Goal: Task Accomplishment & Management: Complete application form

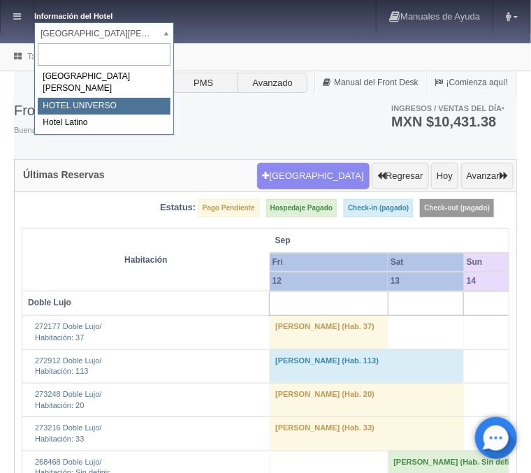
select select "358"
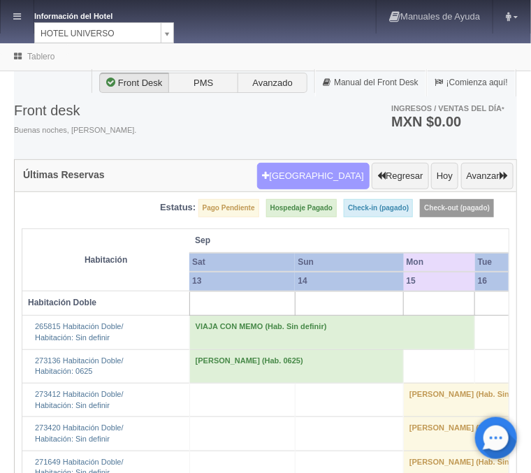
click at [307, 171] on button "Nueva Reserva" at bounding box center [313, 176] width 112 height 27
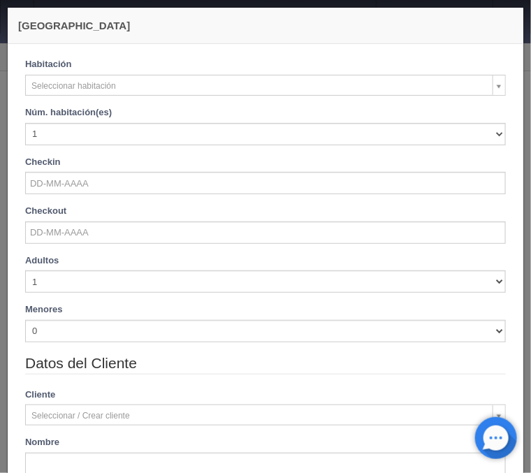
checkbox input "false"
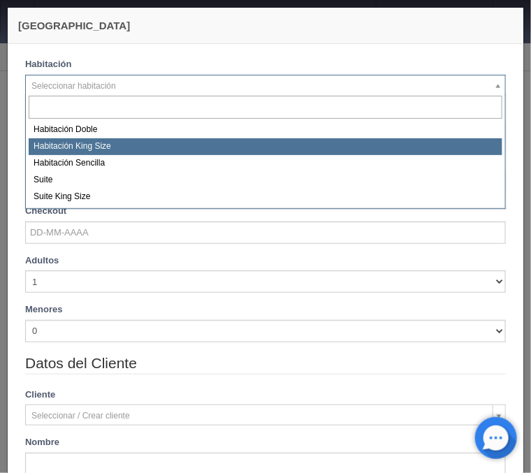
select select "582"
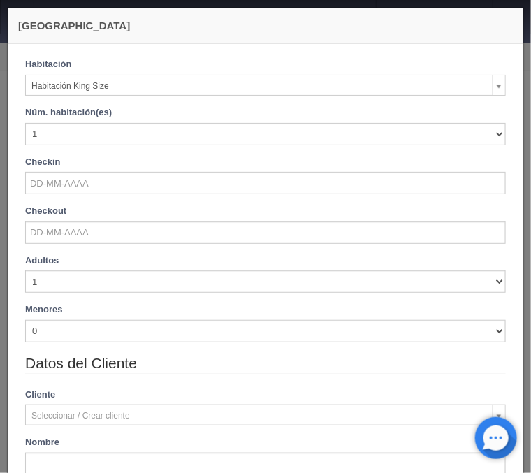
checkbox input "false"
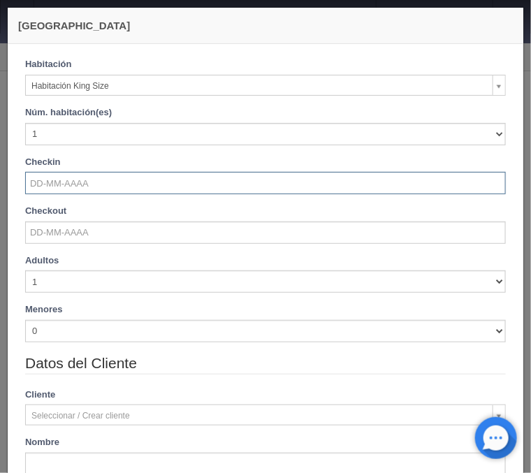
click at [76, 186] on input "text" at bounding box center [265, 183] width 480 height 22
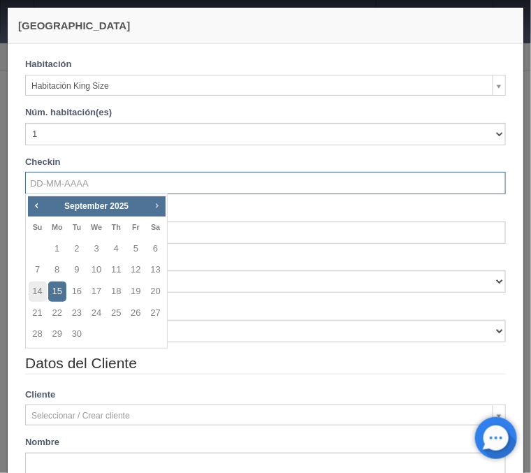
click at [159, 201] on span "Next" at bounding box center [156, 205] width 11 height 11
click at [159, 269] on link "11" at bounding box center [156, 270] width 18 height 20
type input "11-10-2025"
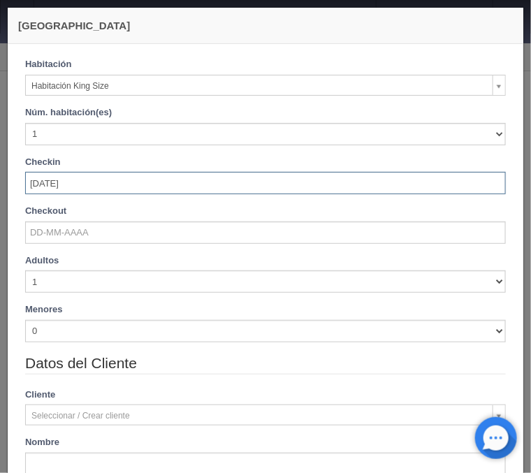
click at [91, 221] on div "Checkout" at bounding box center [265, 224] width 480 height 39
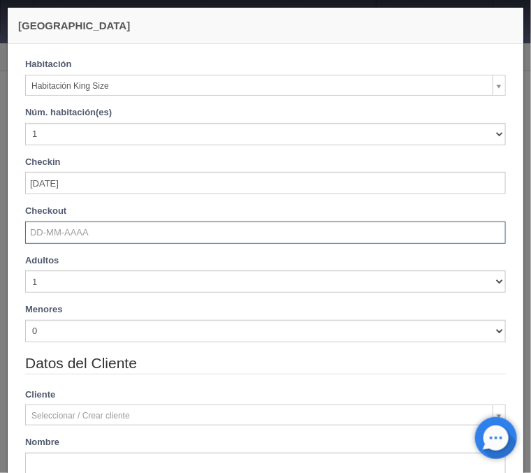
click at [91, 225] on input "text" at bounding box center [265, 232] width 480 height 22
checkbox input "false"
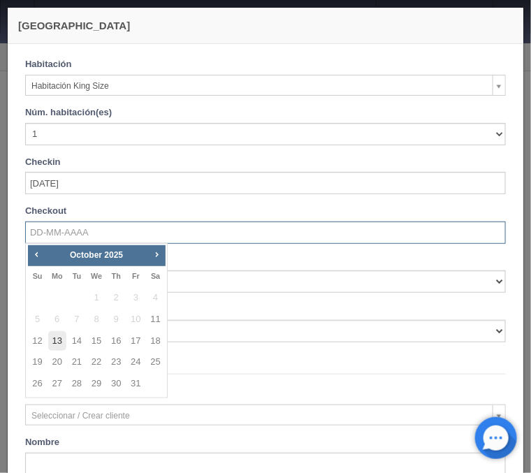
click at [57, 342] on link "13" at bounding box center [57, 341] width 18 height 20
type input "13-10-2025"
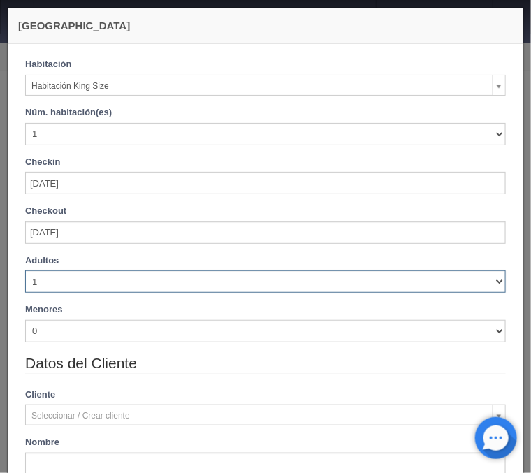
click at [25, 270] on select "1 2 3 4 5 6 7 8 9 10" at bounding box center [265, 281] width 480 height 22
checkbox input "false"
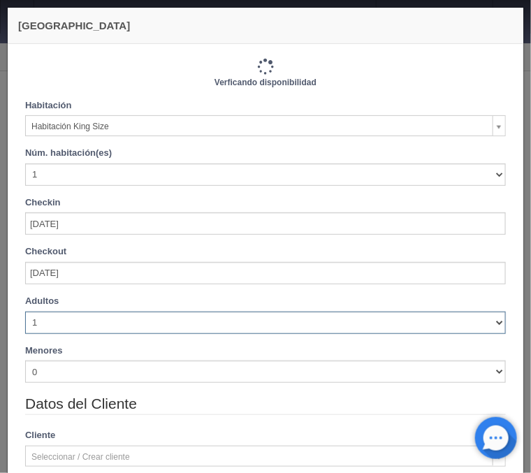
type input "2000.00"
checkbox input "false"
select select "2"
click option "2" at bounding box center [0, 0] width 0 height 0
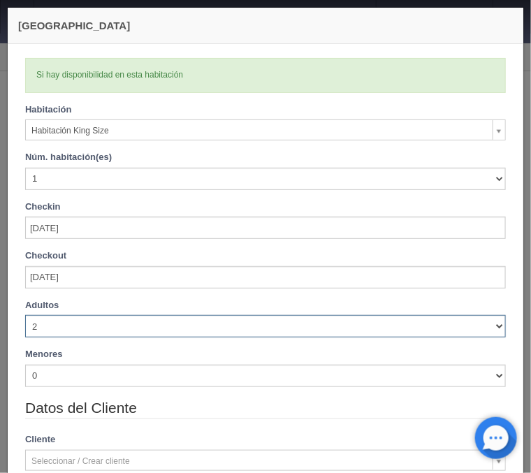
checkbox input "false"
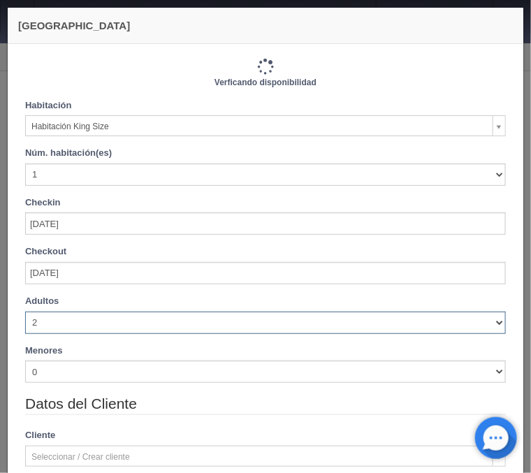
type input "2000.00"
checkbox input "false"
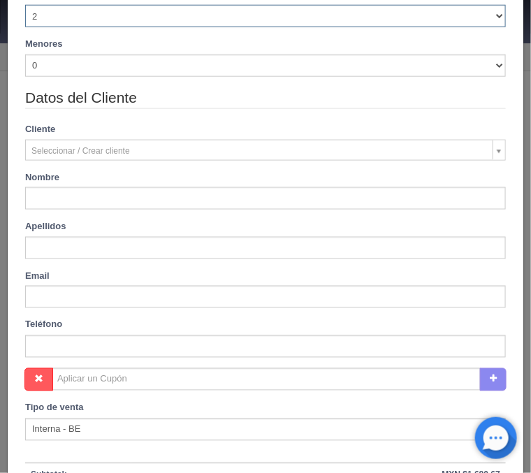
scroll to position [337, 0]
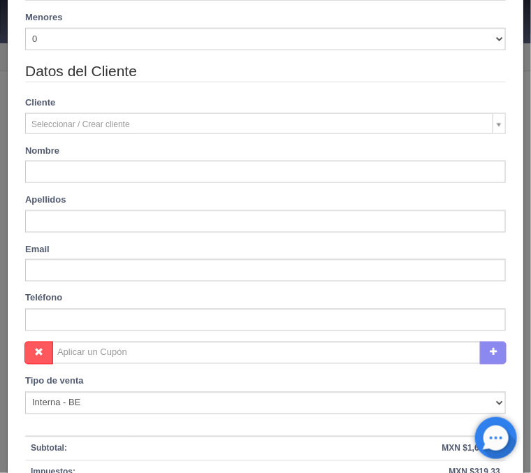
type input "Jaime Angel"
type input "Aviña Gomez"
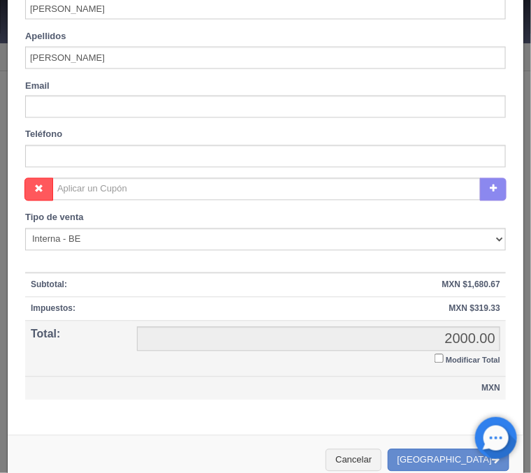
scroll to position [520, 0]
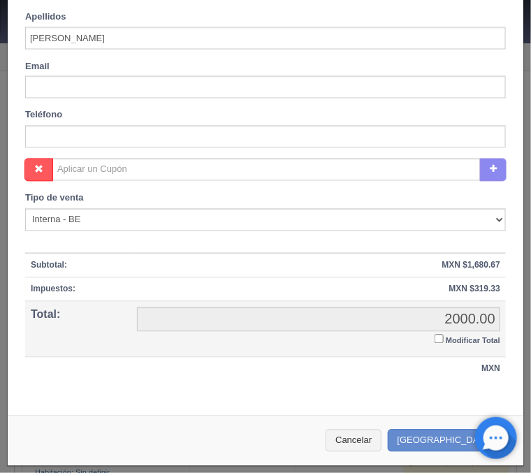
click at [436, 340] on input "Modificar Total" at bounding box center [438, 339] width 9 height 9
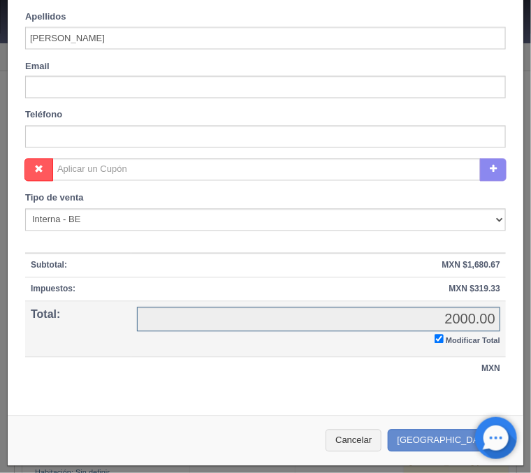
checkbox input "true"
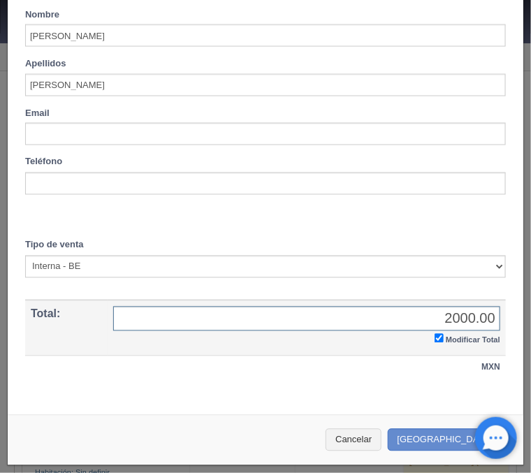
scroll to position [471, 0]
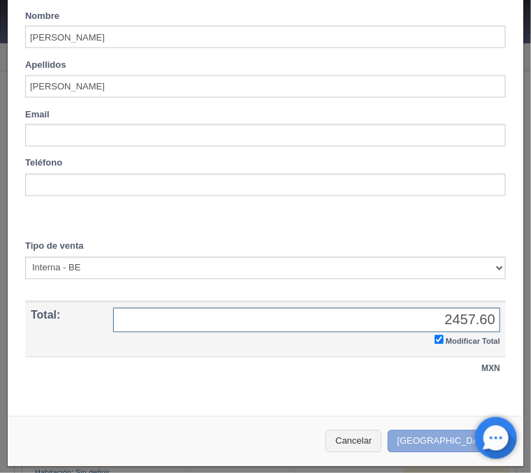
type input "2457.60"
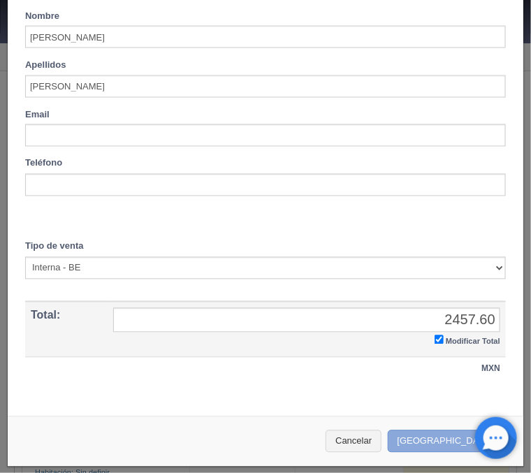
click at [447, 437] on button "[GEOGRAPHIC_DATA]" at bounding box center [449, 441] width 122 height 23
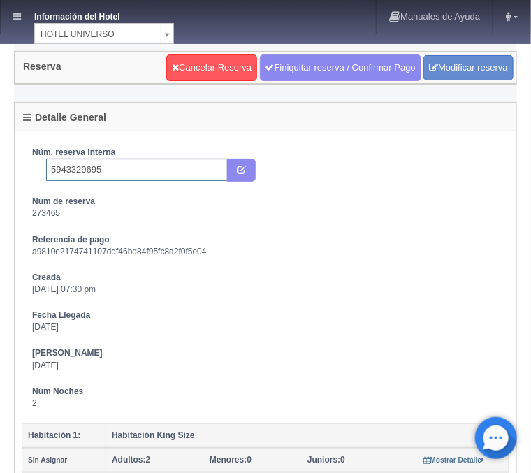
click at [190, 173] on input "5943329695" at bounding box center [137, 170] width 182 height 22
type input "5943329695 Booking"
click at [235, 166] on button "submit" at bounding box center [241, 171] width 29 height 24
click at [22, 17] on link at bounding box center [17, 17] width 33 height 34
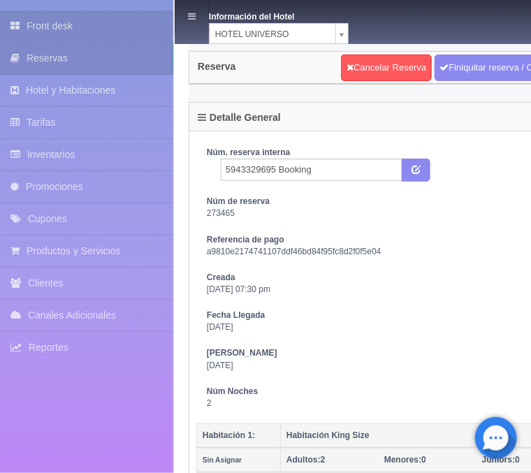
click at [55, 26] on link "Front desk" at bounding box center [86, 25] width 173 height 31
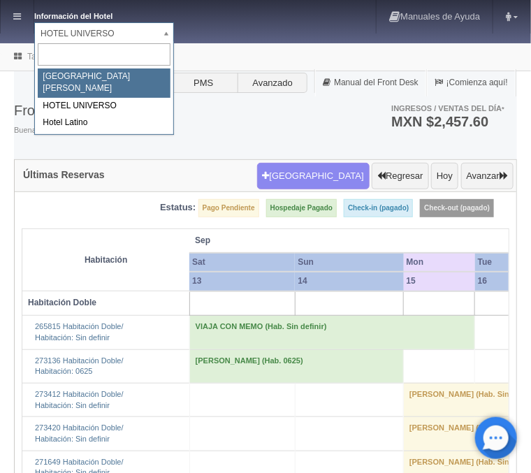
select select "357"
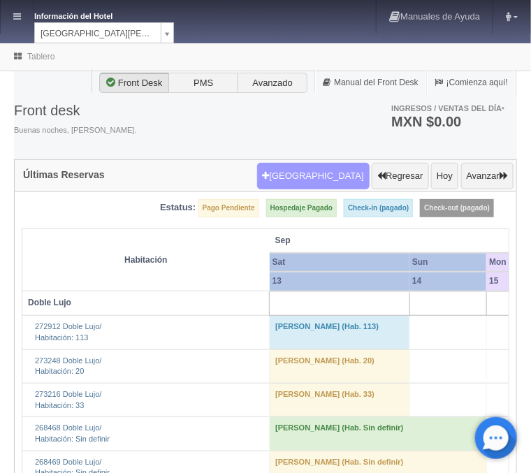
click at [321, 182] on button "Nueva Reserva" at bounding box center [313, 176] width 112 height 27
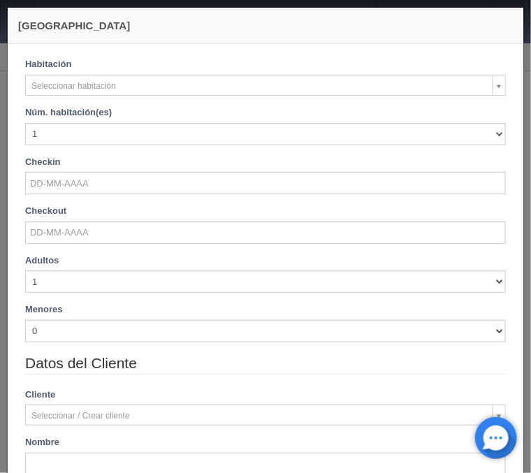
checkbox input "false"
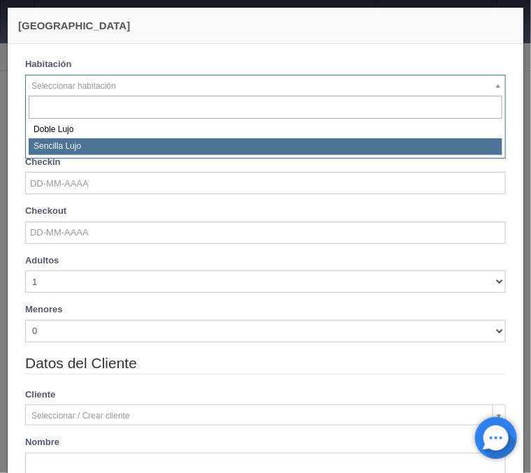
select select "576"
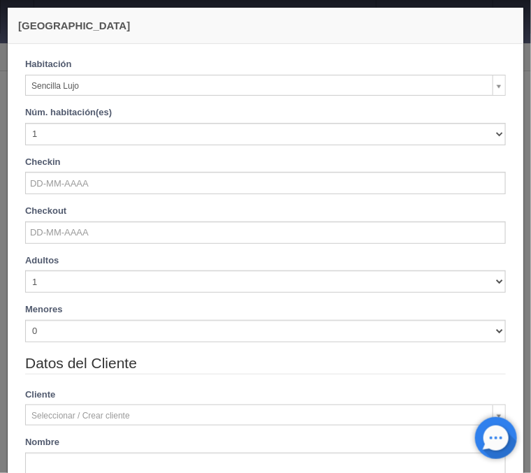
checkbox input "false"
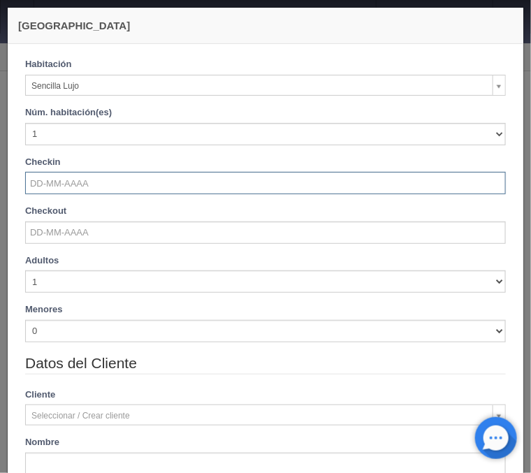
click at [59, 181] on input "text" at bounding box center [265, 183] width 480 height 22
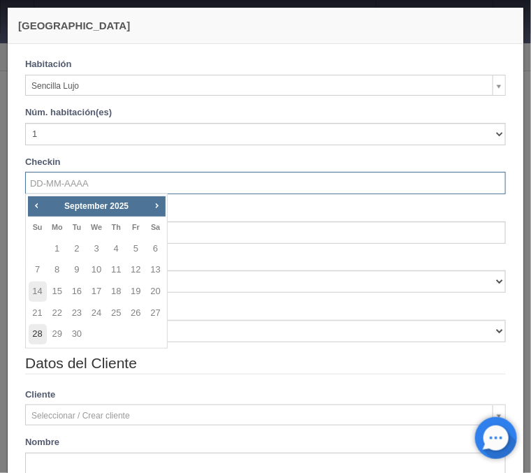
click at [39, 332] on link "28" at bounding box center [38, 334] width 18 height 20
type input "28-09-2025"
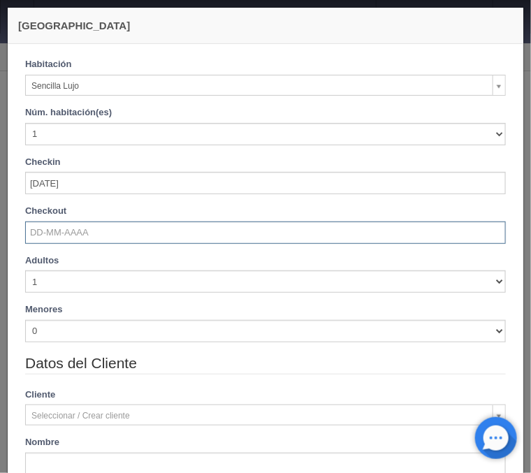
click at [54, 238] on input "text" at bounding box center [265, 232] width 480 height 22
checkbox input "false"
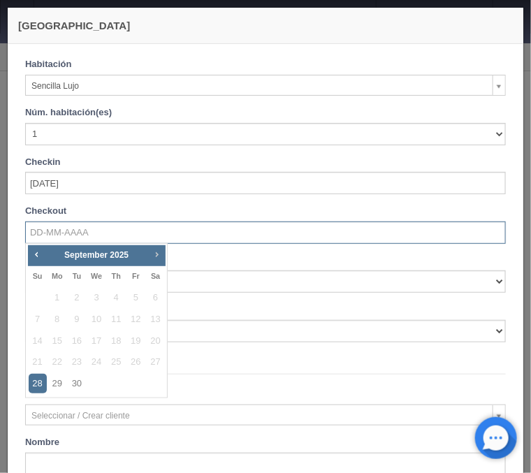
click at [158, 255] on span "Next" at bounding box center [156, 254] width 11 height 11
click at [94, 293] on link "1" at bounding box center [96, 298] width 18 height 20
type input "01-10-2025"
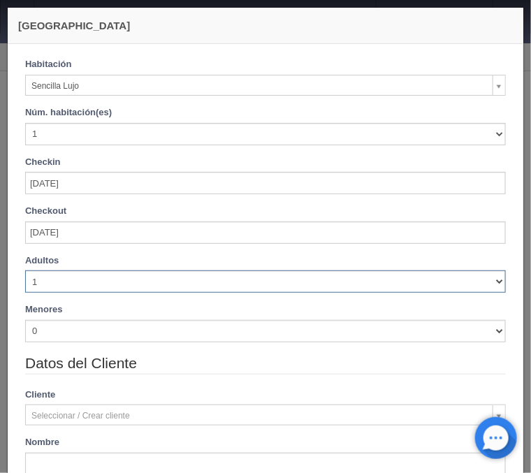
click at [25, 270] on select "1 2 3 4 5 6 7 8 9 10" at bounding box center [265, 281] width 480 height 22
checkbox input "false"
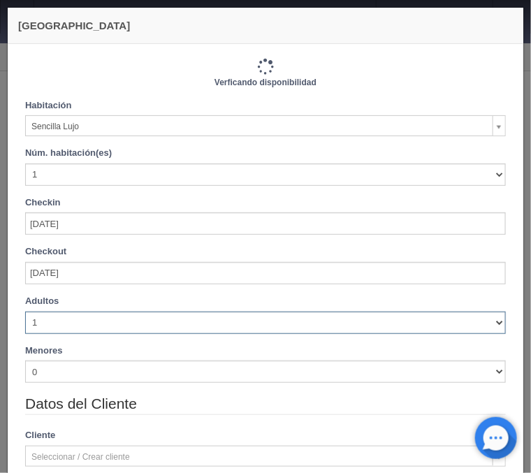
select select "2"
click option "2" at bounding box center [0, 0] width 0 height 0
type input "3450.00"
checkbox input "false"
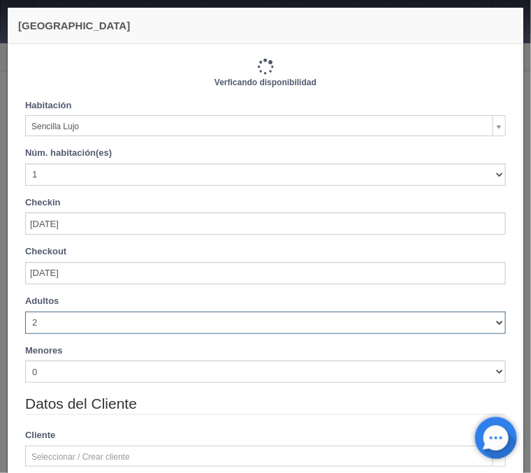
type input "3450.00"
checkbox input "false"
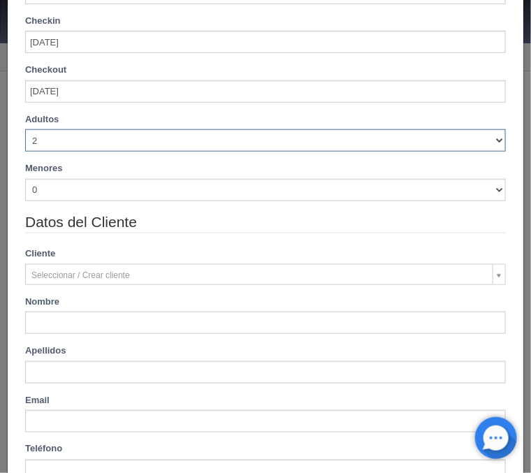
scroll to position [224, 0]
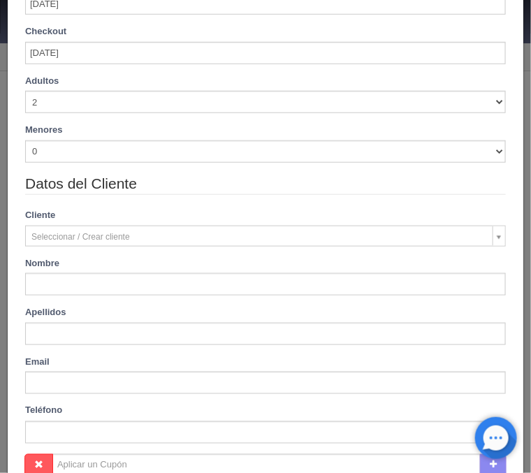
type input "susana"
type input "zuniga"
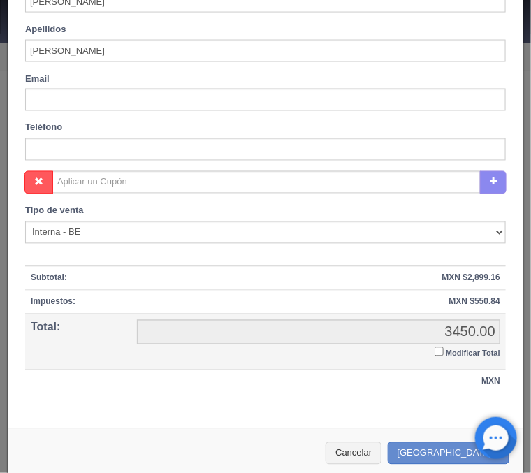
scroll to position [520, 0]
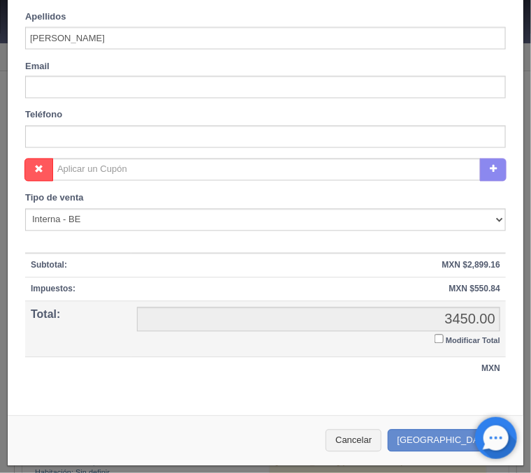
click at [436, 335] on input "Modificar Total" at bounding box center [438, 339] width 9 height 9
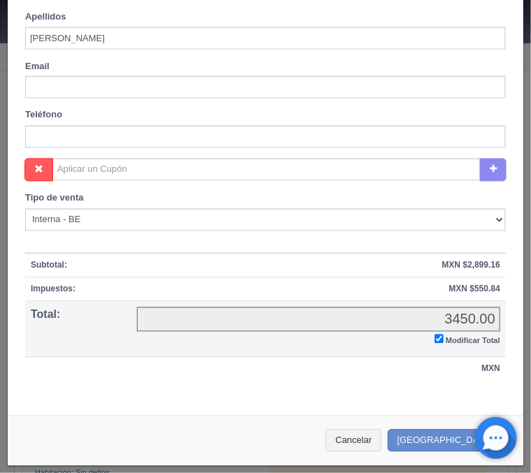
checkbox input "true"
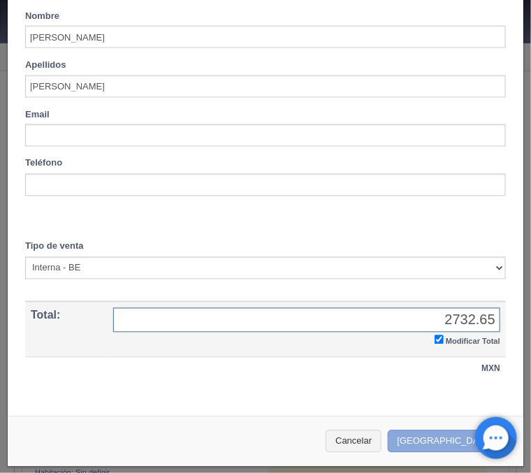
type input "2732.65"
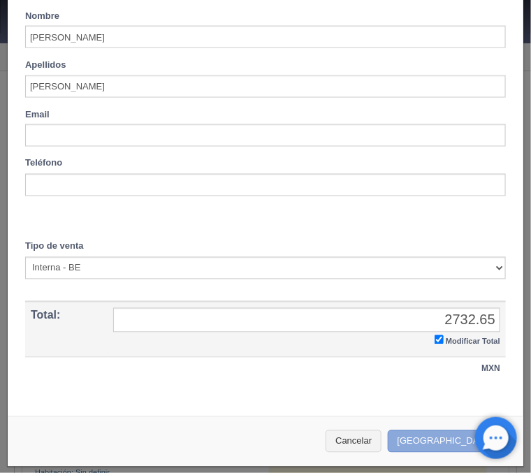
click at [453, 442] on button "[GEOGRAPHIC_DATA]" at bounding box center [449, 441] width 122 height 23
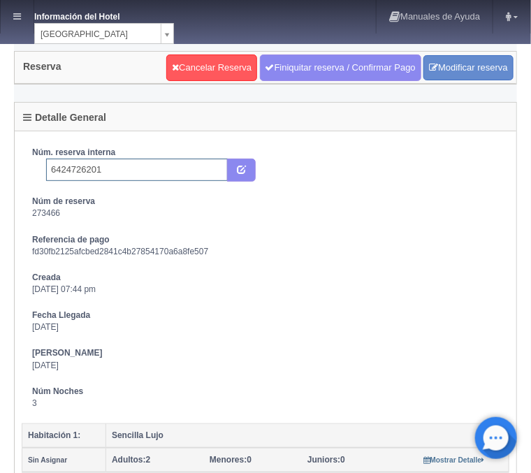
click at [154, 161] on input "6424726201" at bounding box center [137, 170] width 182 height 22
type input "6424726201 Booking"
click at [242, 166] on icon "submit" at bounding box center [241, 168] width 9 height 9
click at [21, 22] on link at bounding box center [17, 17] width 33 height 34
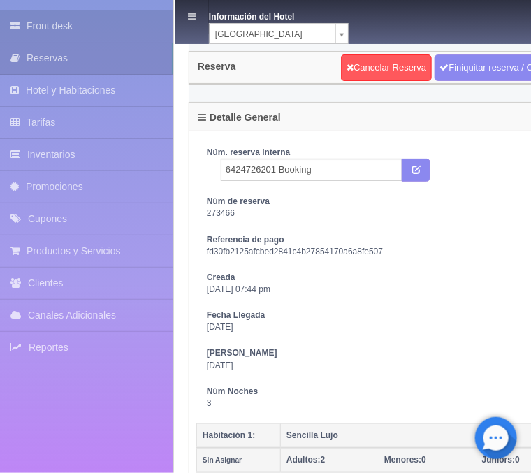
click at [66, 31] on link "Front desk" at bounding box center [86, 25] width 173 height 31
